Goal: Task Accomplishment & Management: Manage account settings

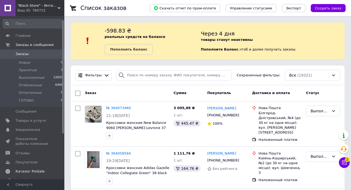
scroll to position [32, 0]
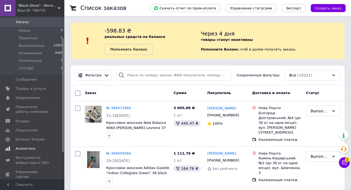
click at [25, 147] on span "Аналитика" at bounding box center [26, 148] width 20 height 5
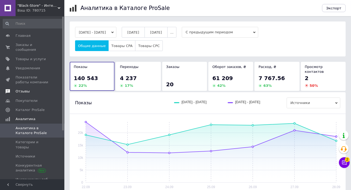
click at [27, 95] on link "Отзывы" at bounding box center [33, 91] width 66 height 9
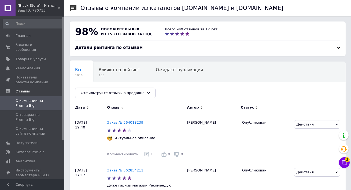
click at [43, 7] on span ""Black-Store" - Интернет-магазин" at bounding box center [37, 5] width 40 height 5
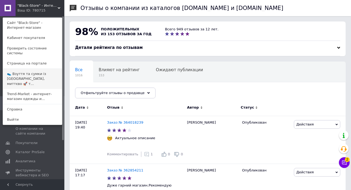
click at [24, 71] on link "👟 Взуття та сумки із Польщі, миттєво 🚀 т..." at bounding box center [32, 79] width 59 height 20
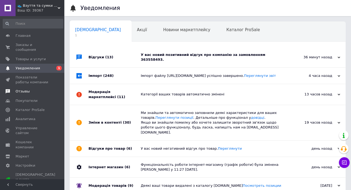
click at [27, 90] on span "Отзывы" at bounding box center [23, 91] width 14 height 5
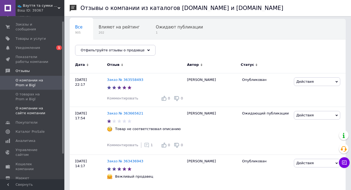
scroll to position [6, 0]
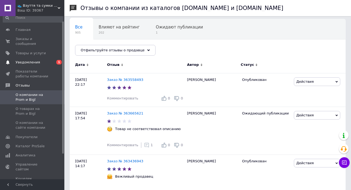
click at [36, 61] on span "Уведомления" at bounding box center [28, 62] width 24 height 5
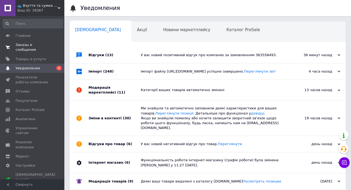
click at [28, 47] on span "Заказы и сообщения" at bounding box center [33, 47] width 34 height 10
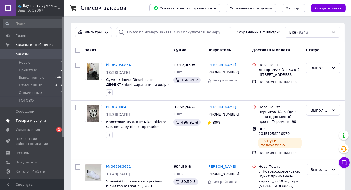
click at [28, 124] on link "Товары и услуги" at bounding box center [33, 120] width 66 height 9
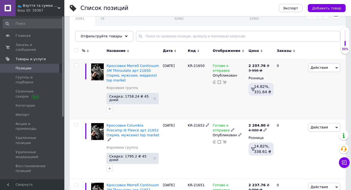
scroll to position [58, 0]
